Goal: Transaction & Acquisition: Book appointment/travel/reservation

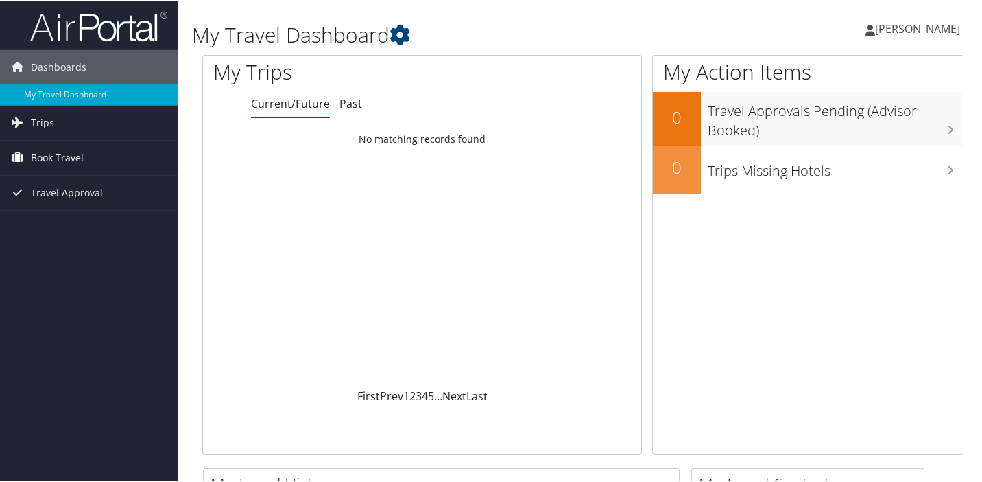
click at [49, 153] on span "Book Travel" at bounding box center [57, 156] width 53 height 34
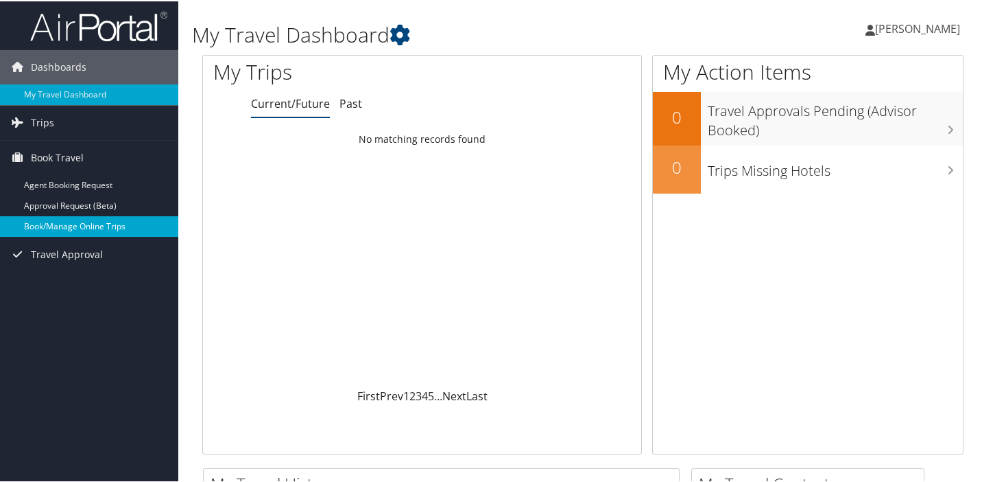
click at [48, 224] on link "Book/Manage Online Trips" at bounding box center [89, 225] width 178 height 21
